Goal: Transaction & Acquisition: Purchase product/service

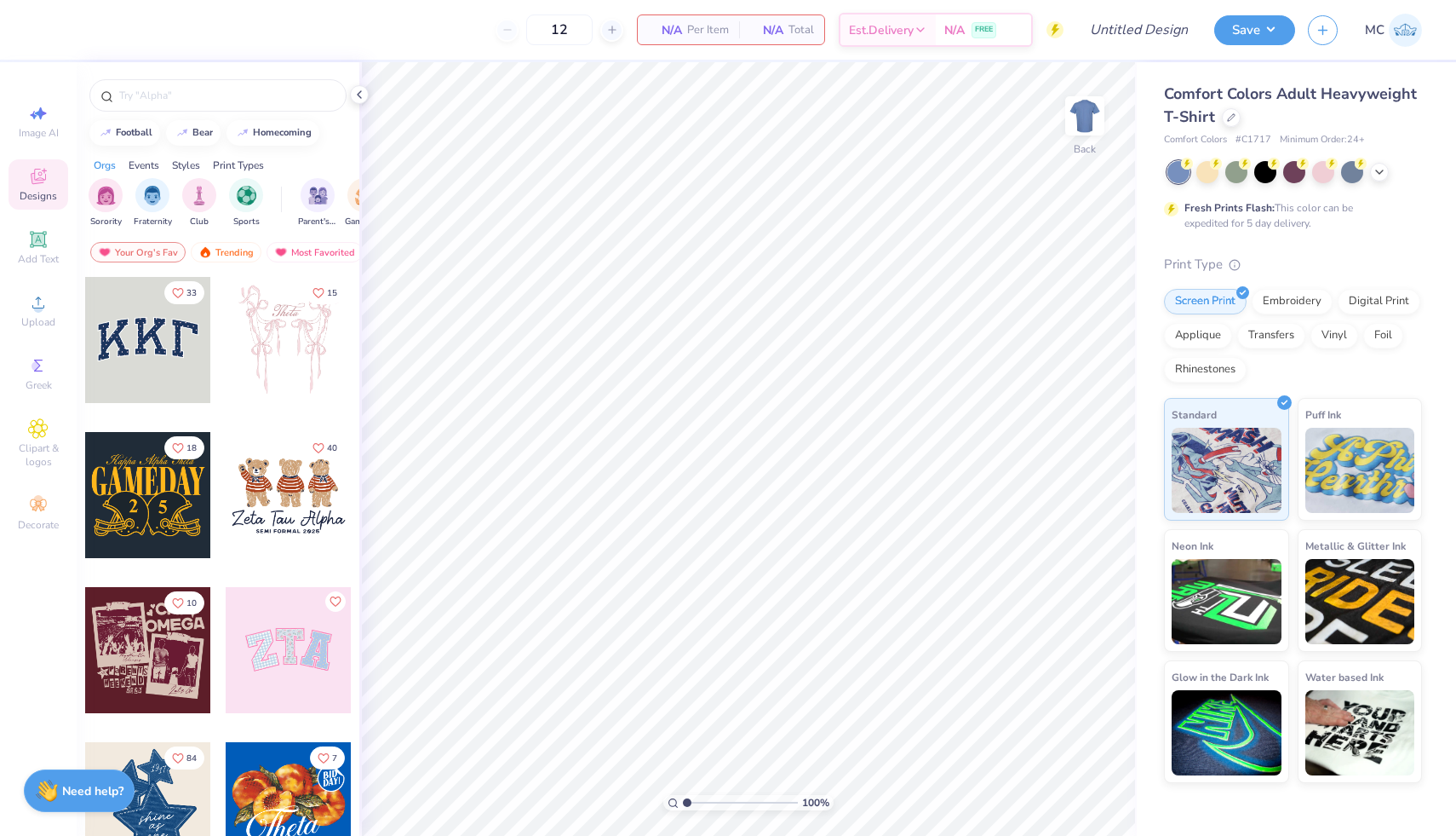
click at [213, 71] on div at bounding box center [218, 91] width 282 height 58
click at [210, 98] on input "text" at bounding box center [226, 95] width 218 height 17
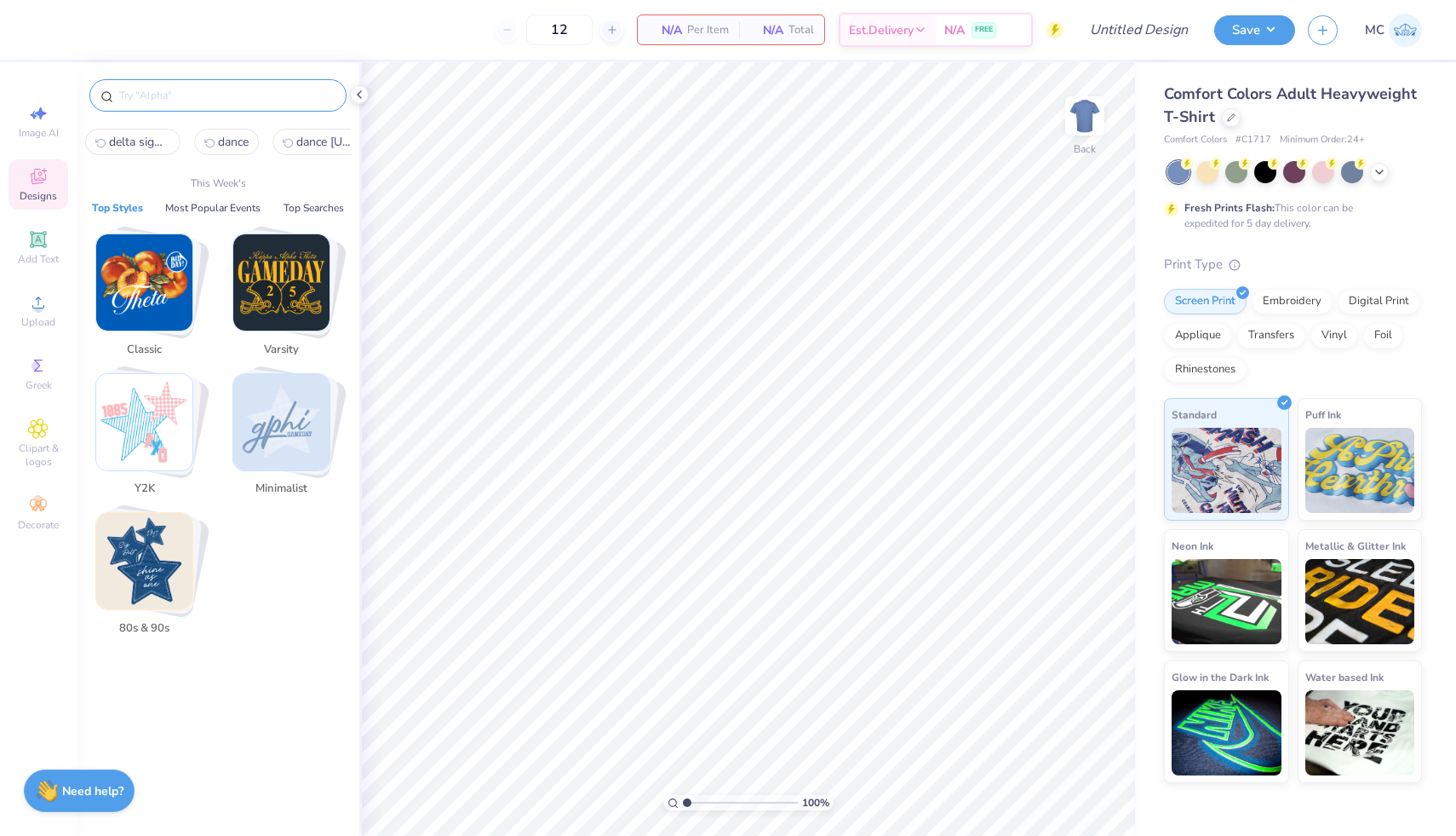
click at [180, 116] on div at bounding box center [218, 91] width 282 height 58
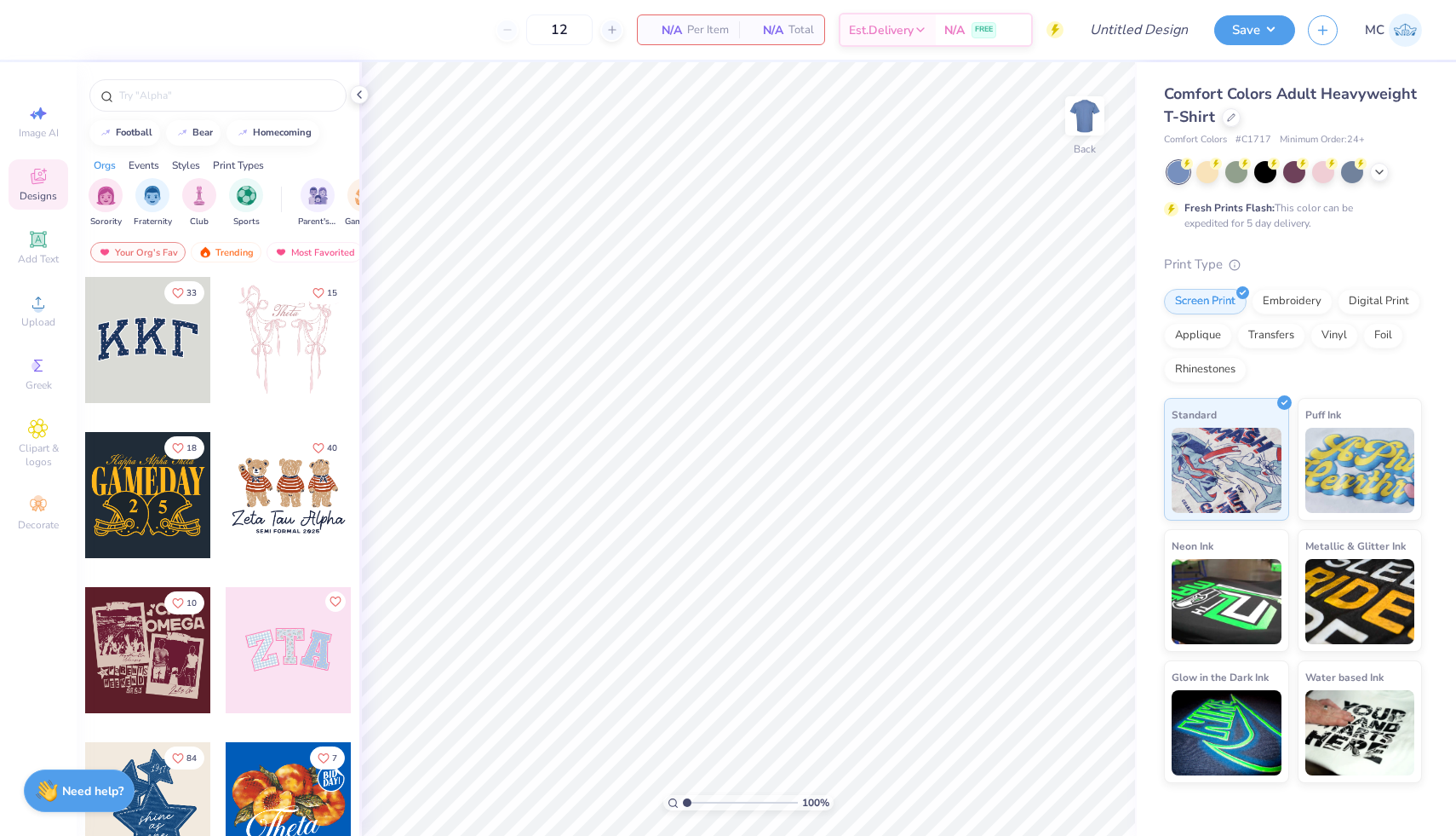
click at [1344, 130] on div "Comfort Colors Adult Heavyweight T-Shirt Comfort Colors # C1717 Minimum Order: …" at bounding box center [1293, 114] width 258 height 64
click at [1277, 30] on button "Save" at bounding box center [1255, 27] width 81 height 30
click at [1231, 116] on icon at bounding box center [1231, 115] width 9 height 9
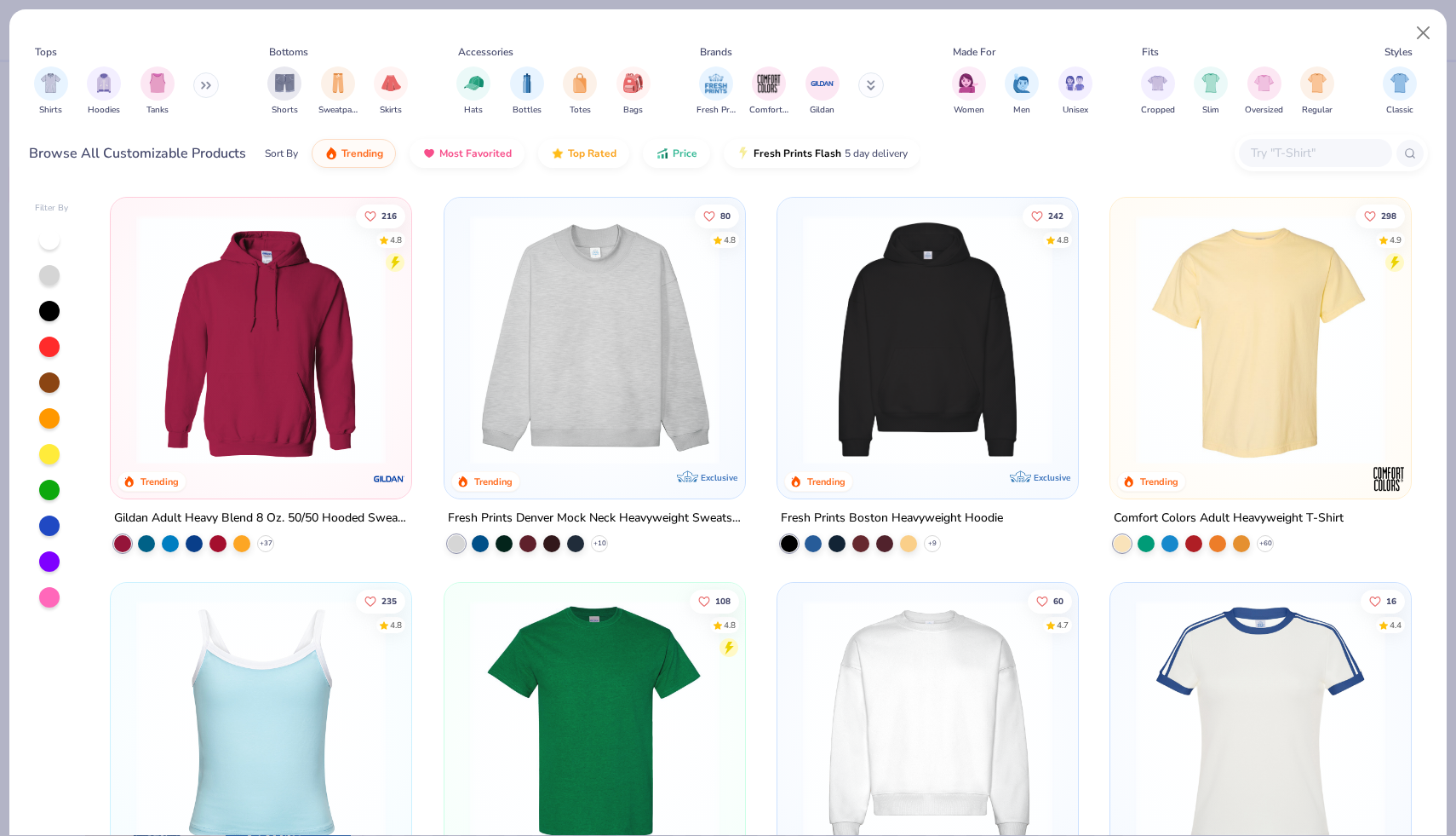
click at [1282, 156] on input "text" at bounding box center [1315, 153] width 132 height 19
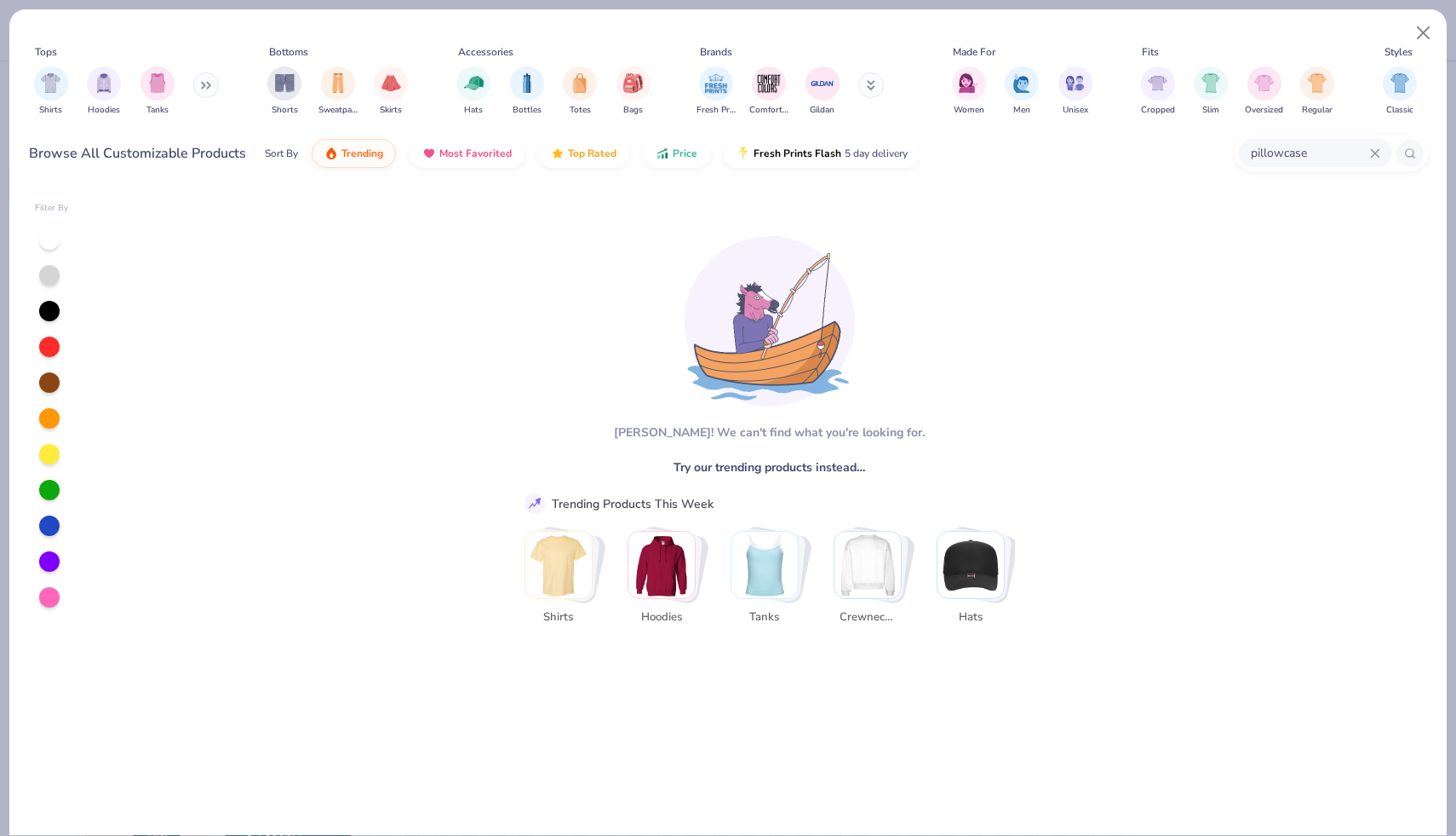
type input "pillowcase"
click at [1422, 37] on button "Close" at bounding box center [1424, 34] width 33 height 33
